Goal: Navigation & Orientation: Go to known website

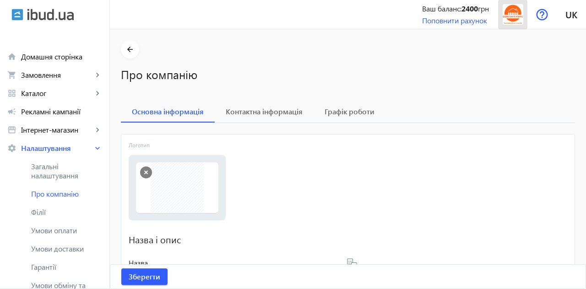
click at [519, 19] on img at bounding box center [513, 14] width 21 height 21
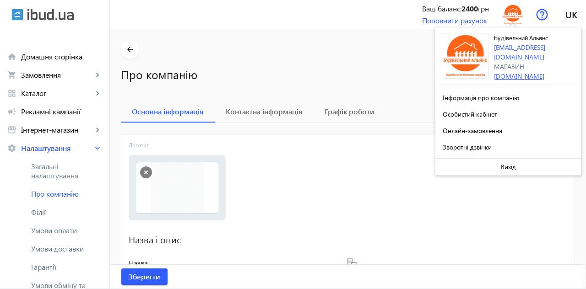
click at [544, 72] on link "[DOMAIN_NAME]" at bounding box center [519, 76] width 50 height 9
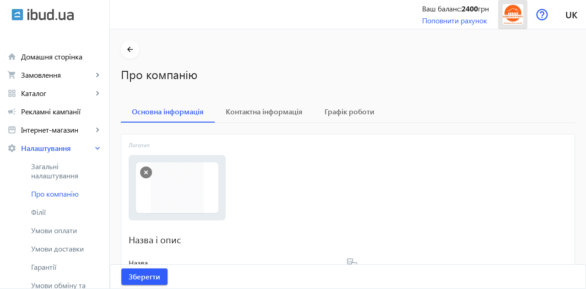
click at [516, 16] on img at bounding box center [513, 14] width 21 height 21
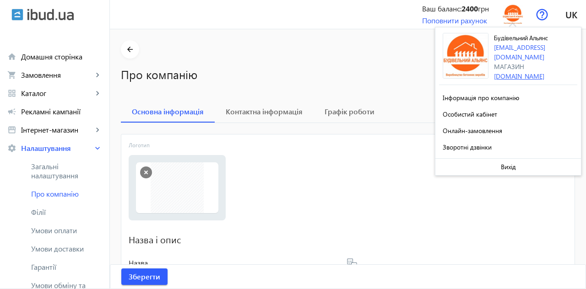
click at [544, 72] on link "[DOMAIN_NAME]" at bounding box center [519, 76] width 50 height 9
